Goal: Find contact information: Obtain details needed to contact an individual or organization

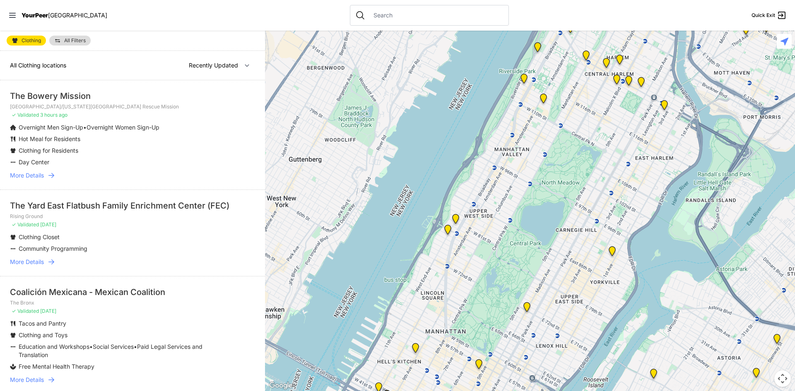
click at [34, 261] on span "More Details" at bounding box center [27, 262] width 34 height 8
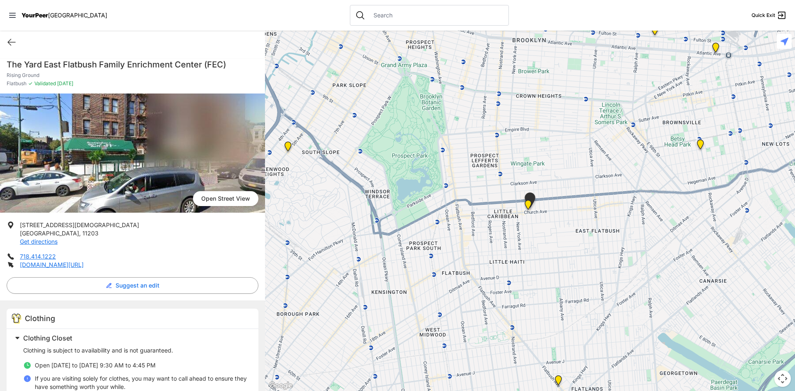
drag, startPoint x: 22, startPoint y: 40, endPoint x: 173, endPoint y: 60, distance: 152.5
copy h1 "The Yard East Flatbush Family Enrichment Center (FEC)"
drag, startPoint x: 7, startPoint y: 64, endPoint x: 237, endPoint y: 62, distance: 229.8
click at [237, 62] on h1 "The Yard East Flatbush Family Enrichment Center (FEC)" at bounding box center [133, 65] width 252 height 12
copy link "718.414.1222"
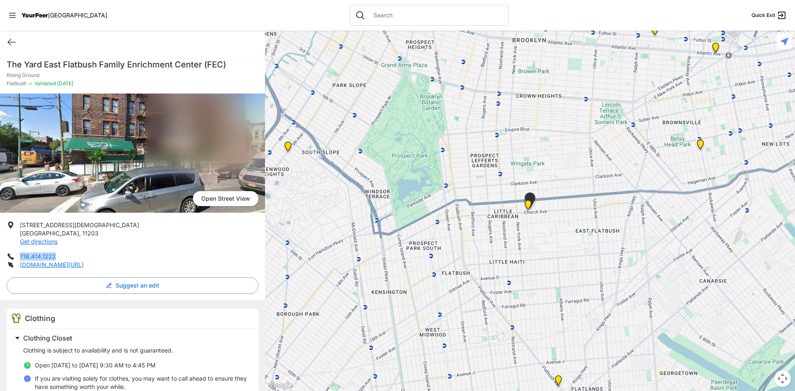
drag, startPoint x: 19, startPoint y: 258, endPoint x: 54, endPoint y: 258, distance: 35.2
click at [54, 258] on li "718.414.1222" at bounding box center [133, 257] width 252 height 8
copy h1 "The Yard East Flatbush Family Enrichment Center (FEC)"
drag, startPoint x: 22, startPoint y: 63, endPoint x: 230, endPoint y: 65, distance: 207.9
click at [230, 65] on div "The Yard East Flatbush Family Enrichment Center (FEC) Rising Ground Flatbush ✓ …" at bounding box center [132, 76] width 265 height 35
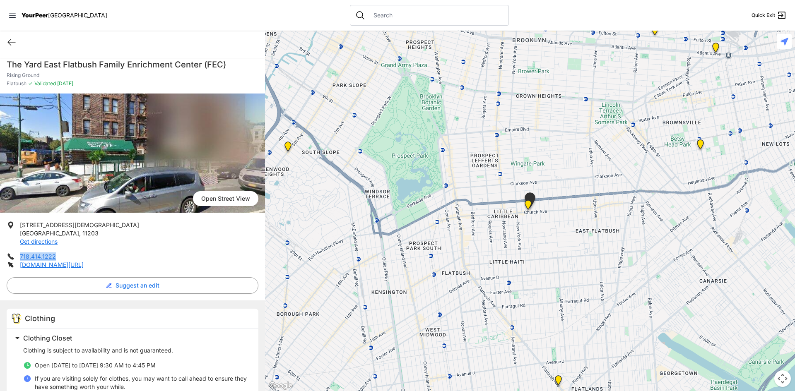
copy link "718.414.1222"
drag, startPoint x: 19, startPoint y: 258, endPoint x: 64, endPoint y: 257, distance: 45.1
click at [64, 257] on li "718.414.1222" at bounding box center [133, 257] width 252 height 8
